Goal: Task Accomplishment & Management: Manage account settings

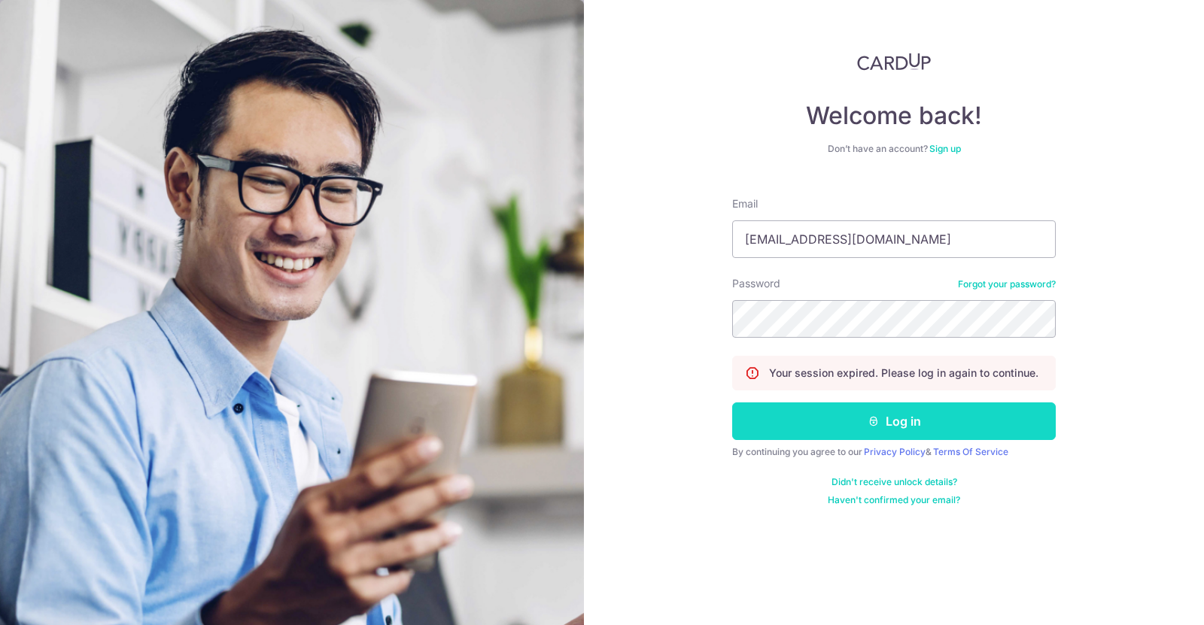
click at [925, 431] on button "Log in" at bounding box center [894, 421] width 324 height 38
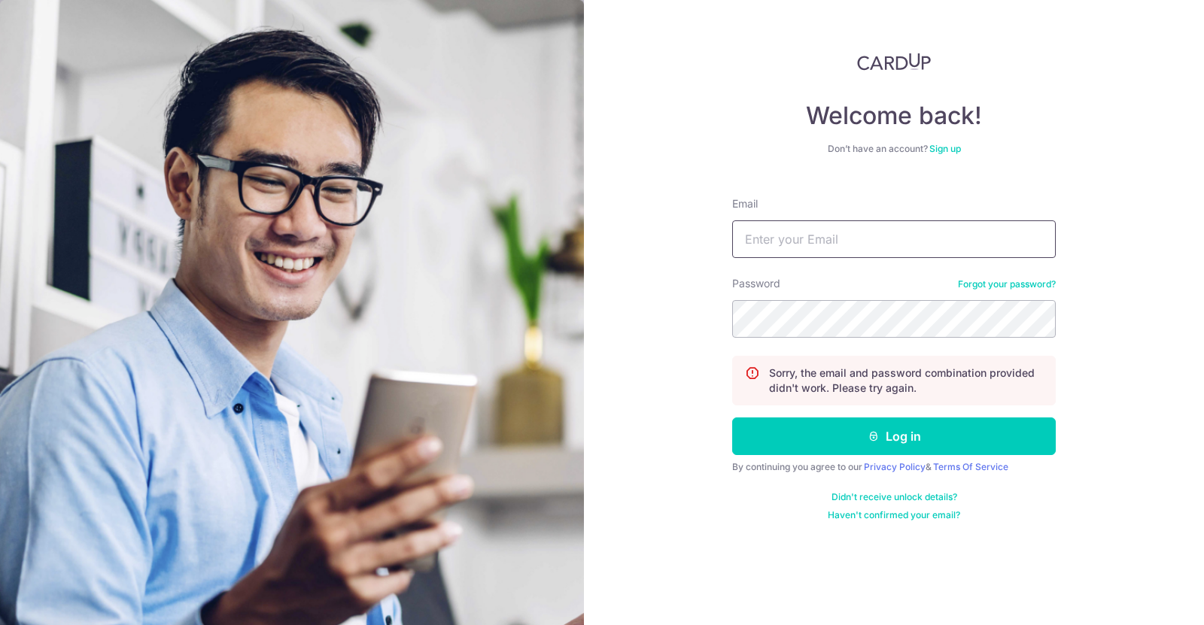
click at [850, 241] on input "Email" at bounding box center [894, 239] width 324 height 38
type input "[EMAIL_ADDRESS][DOMAIN_NAME]"
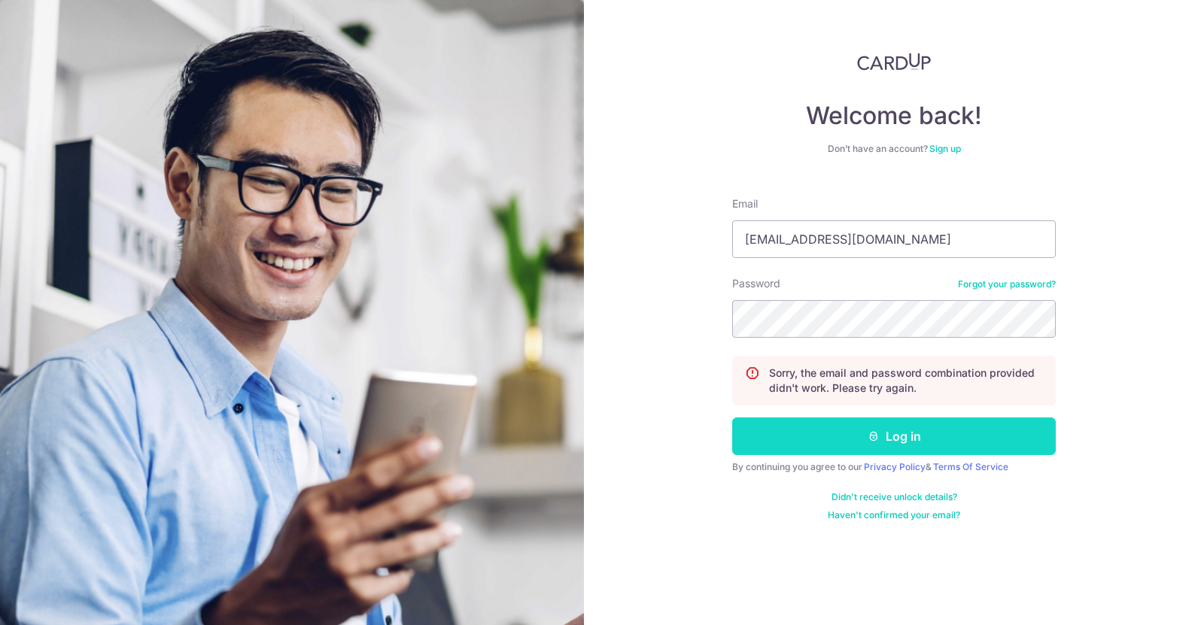
click at [889, 429] on button "Log in" at bounding box center [894, 437] width 324 height 38
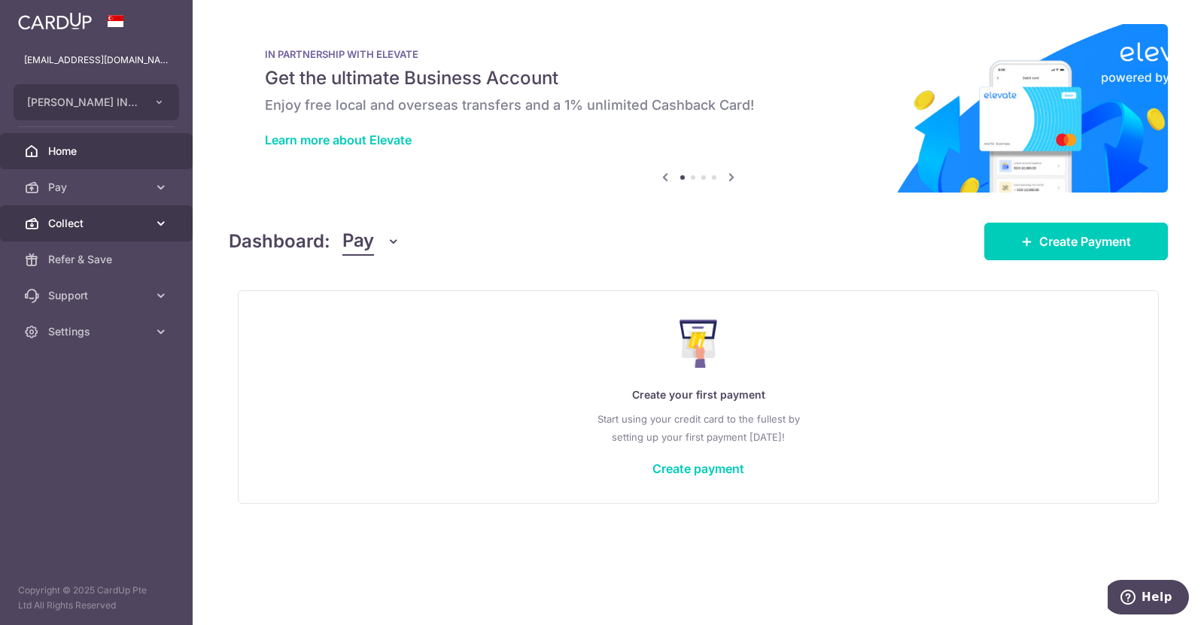
click at [90, 229] on span "Collect" at bounding box center [97, 223] width 99 height 15
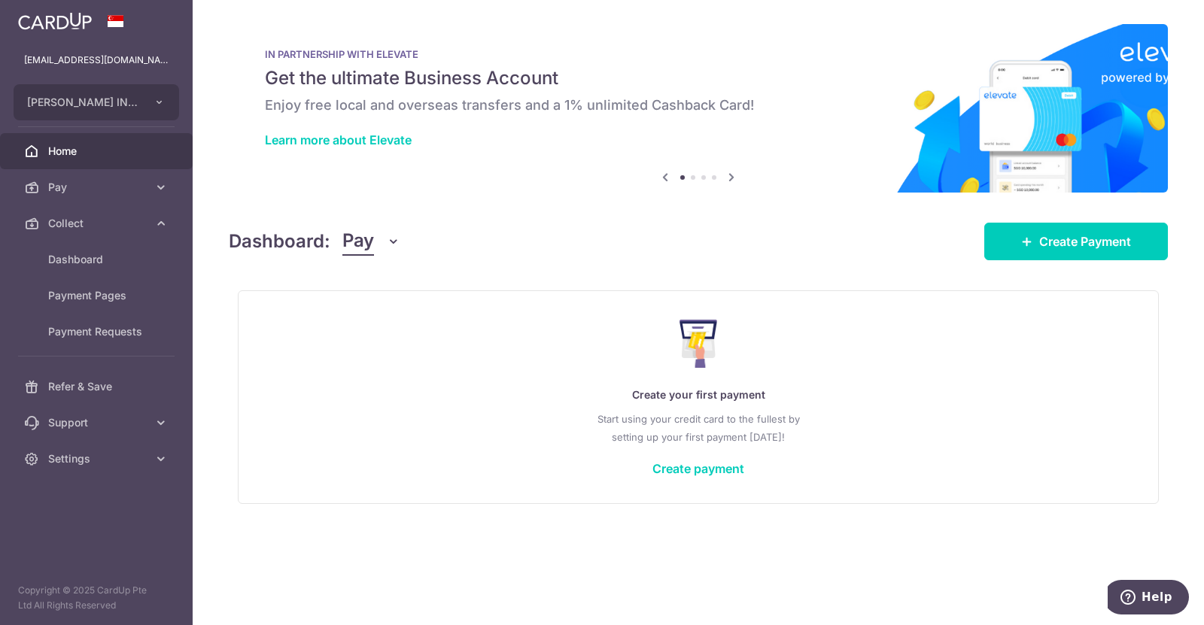
click at [93, 162] on link "Home" at bounding box center [96, 151] width 193 height 36
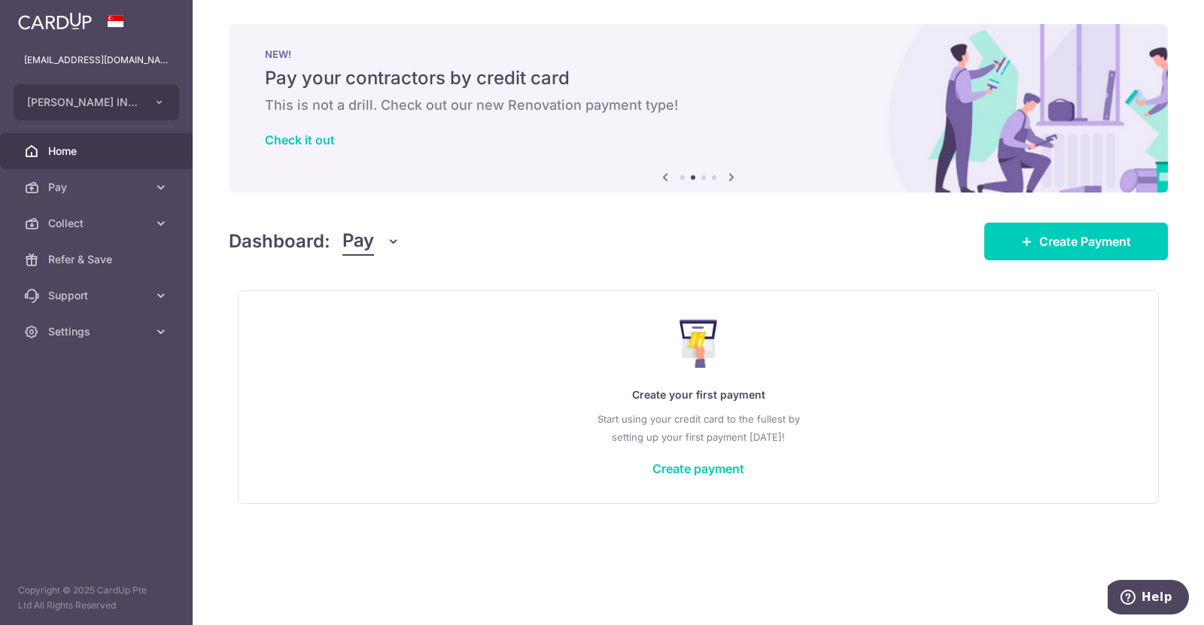
click at [734, 178] on icon at bounding box center [731, 177] width 18 height 19
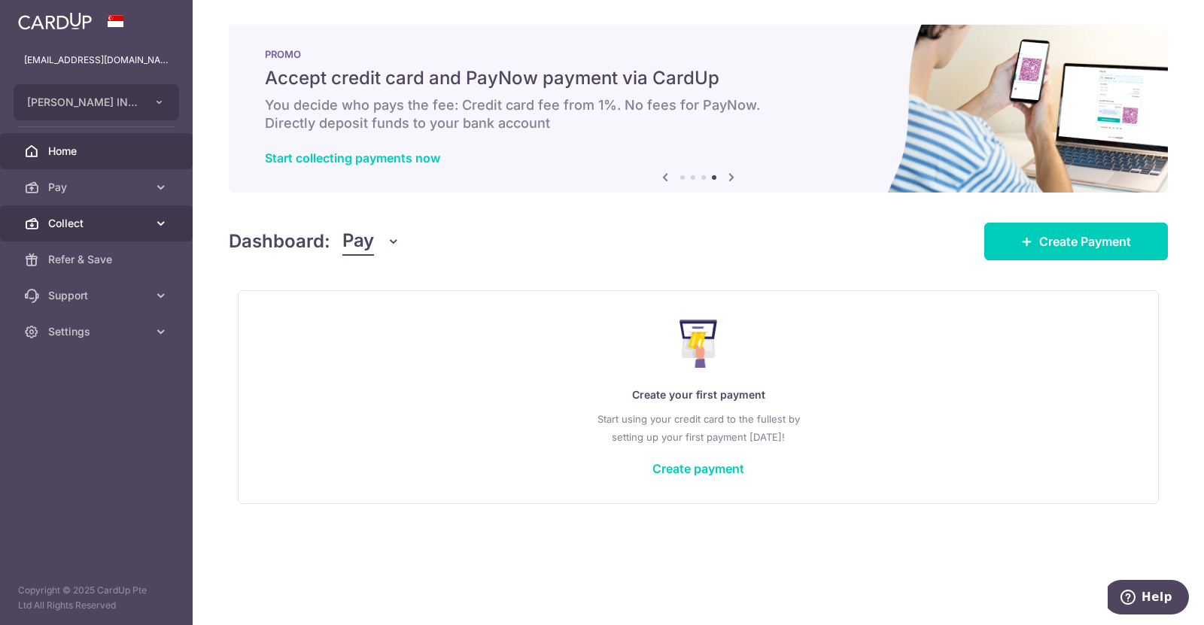
click at [111, 226] on span "Collect" at bounding box center [97, 223] width 99 height 15
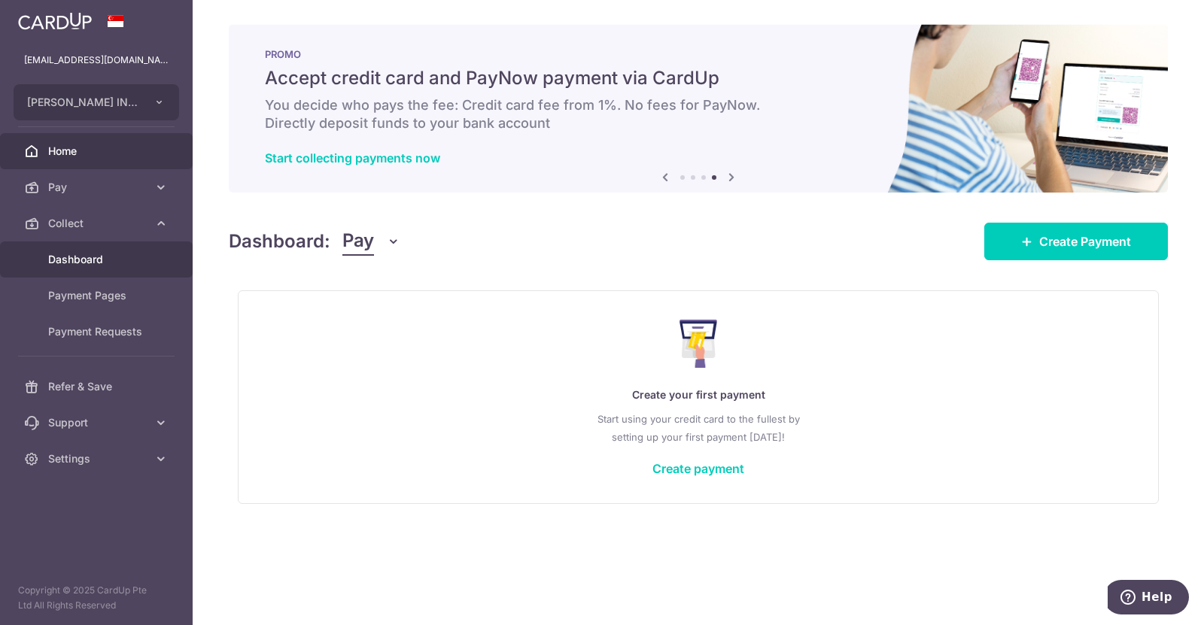
click at [106, 253] on span "Dashboard" at bounding box center [97, 259] width 99 height 15
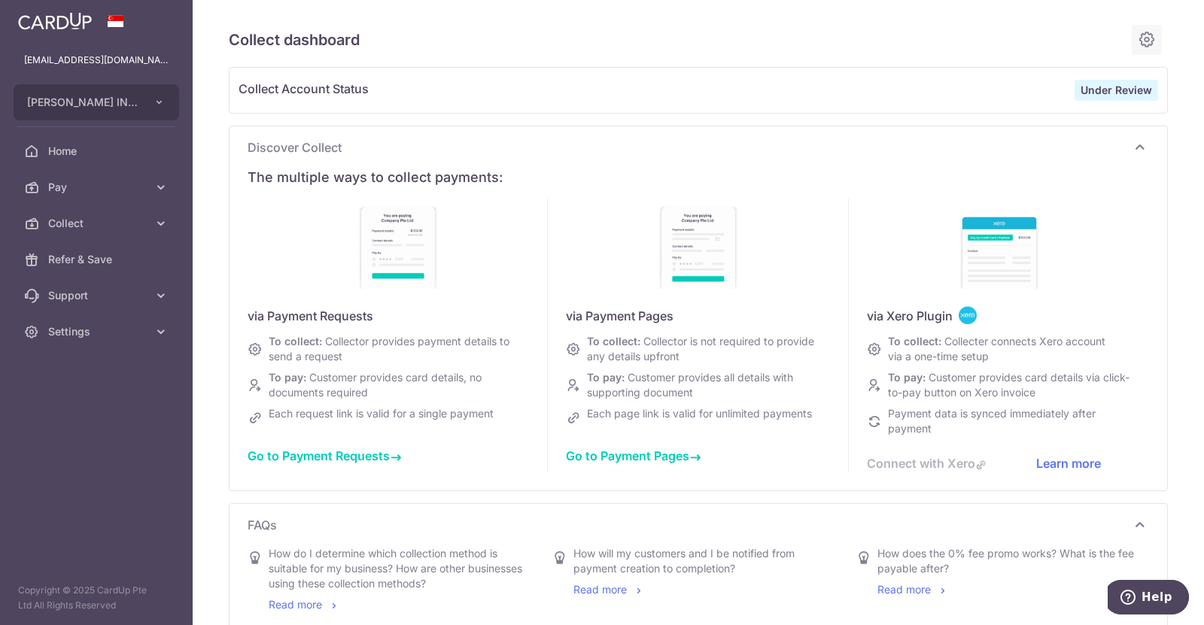
click at [1146, 38] on icon at bounding box center [1147, 39] width 18 height 19
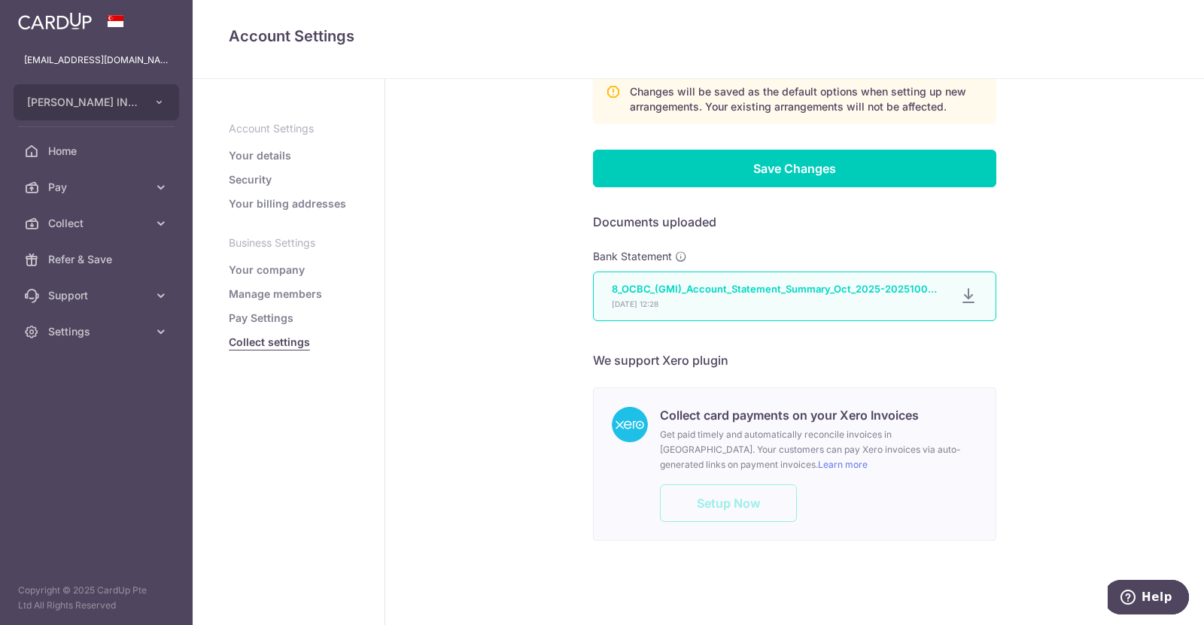
scroll to position [975, 0]
